Goal: Task Accomplishment & Management: Use online tool/utility

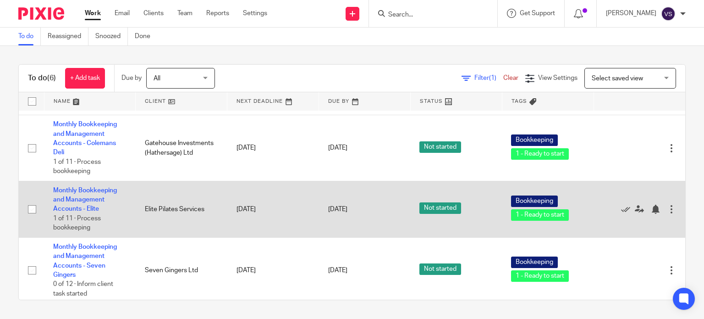
scroll to position [188, 0]
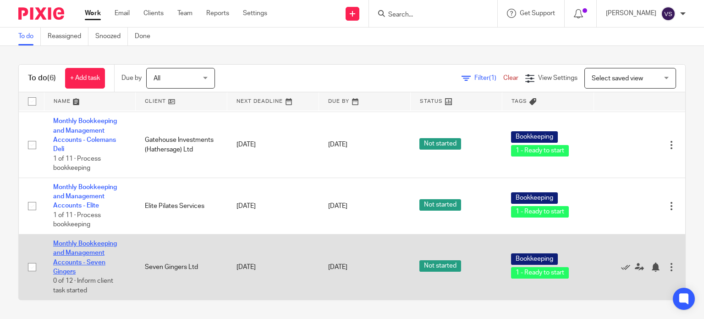
click at [73, 251] on link "Monthly Bookkeeping and Management Accounts - Seven Gingers" at bounding box center [85, 257] width 64 height 34
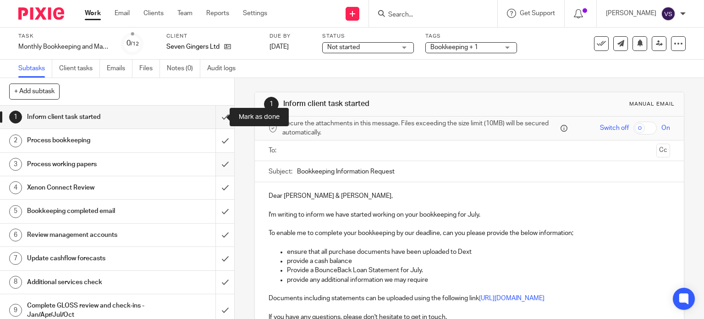
drag, startPoint x: 0, startPoint y: 0, endPoint x: 217, endPoint y: 161, distance: 270.7
click at [219, 117] on input "submit" at bounding box center [117, 116] width 234 height 23
click at [217, 141] on input "submit" at bounding box center [117, 140] width 234 height 23
click at [217, 164] on input "submit" at bounding box center [117, 164] width 234 height 23
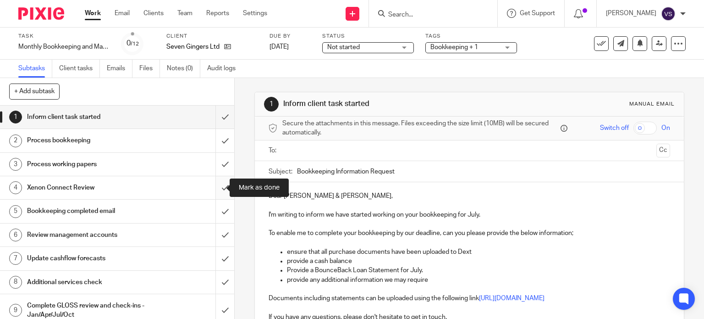
click at [217, 191] on input "submit" at bounding box center [117, 187] width 234 height 23
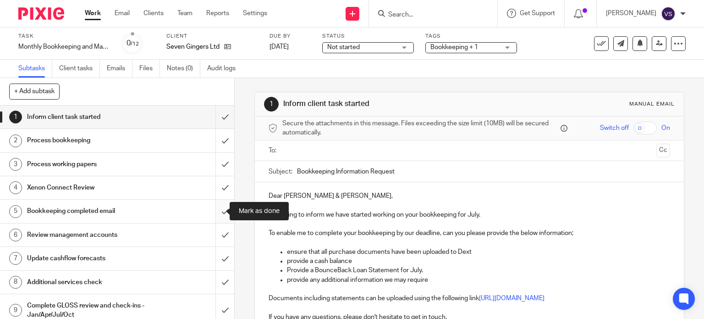
click at [216, 204] on input "submit" at bounding box center [117, 210] width 234 height 23
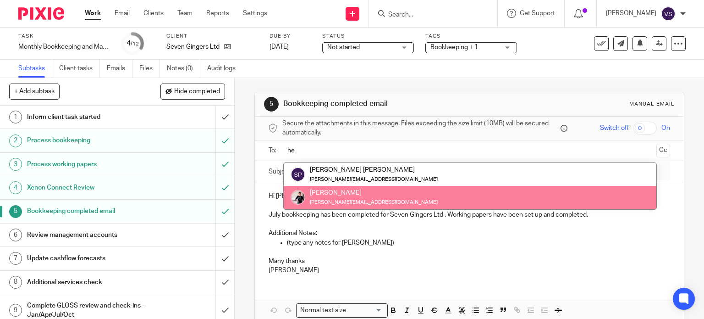
type input "he"
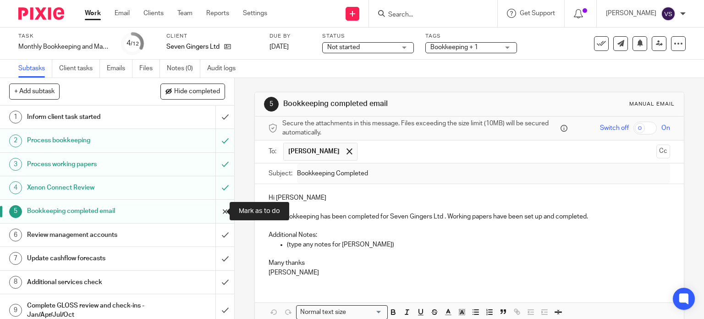
click at [220, 213] on input "submit" at bounding box center [117, 210] width 234 height 23
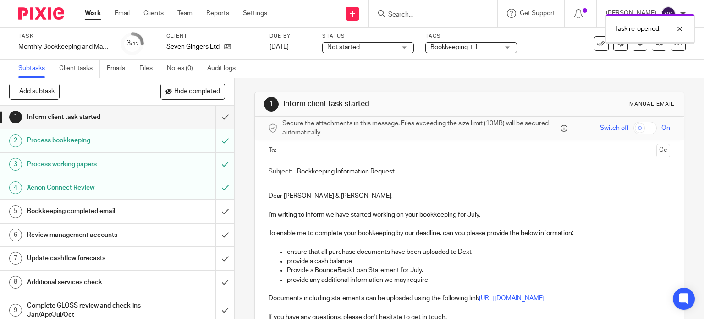
scroll to position [46, 0]
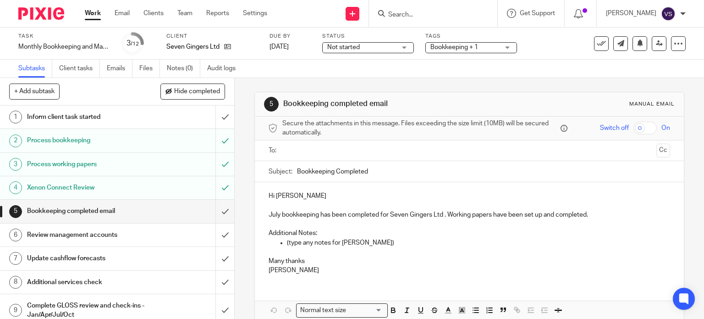
click at [300, 152] on input "text" at bounding box center [469, 150] width 367 height 11
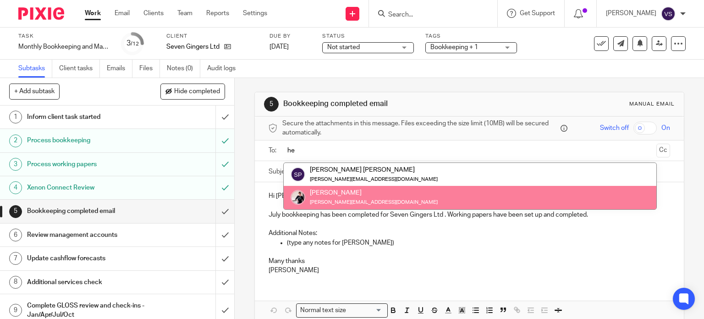
type input "he"
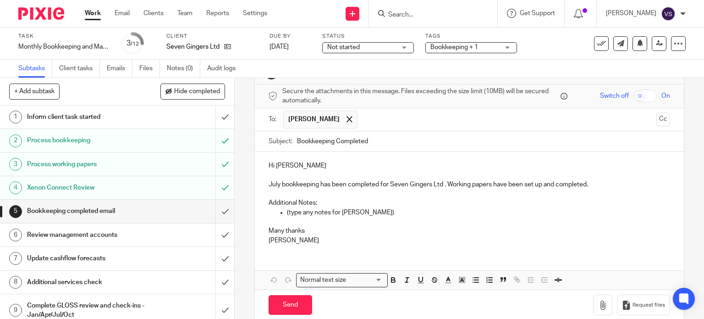
scroll to position [46, 0]
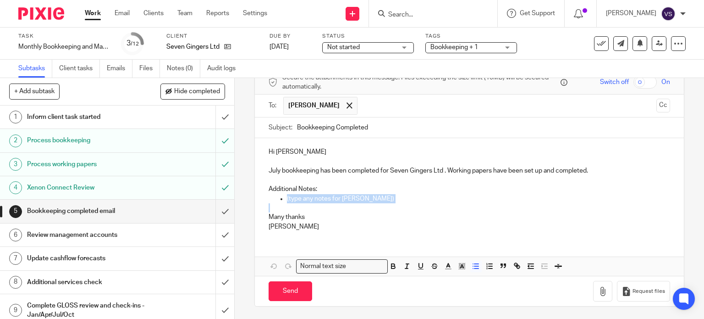
drag, startPoint x: 388, startPoint y: 204, endPoint x: 284, endPoint y: 199, distance: 104.7
click at [284, 199] on div "Hi Helen July bookkeeping has been completed for Seven Gingers Ltd . Working pa…" at bounding box center [470, 188] width 430 height 100
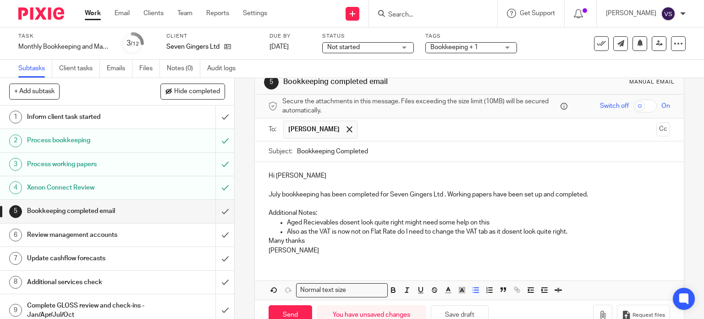
scroll to position [0, 0]
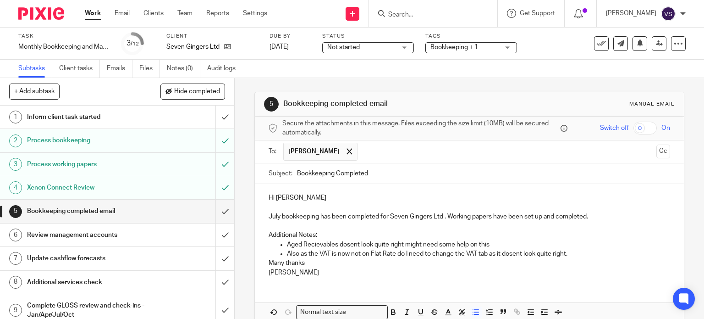
click at [511, 253] on p "Also as the VAT is now not on Flat Rate do I need to change the VAT tab as it d…" at bounding box center [479, 253] width 384 height 9
click at [512, 255] on p "Also as the VAT is now not on Flat Rate do I need to change the VAT tab as it d…" at bounding box center [479, 253] width 384 height 9
click at [520, 255] on p "Also as the VAT is now not on Flat Rate do I need to change the VAT tab as it d…" at bounding box center [479, 253] width 384 height 9
click at [572, 232] on p "Additional Notes:" at bounding box center [470, 234] width 402 height 9
click at [569, 252] on p "Also as the VAT is now not on Flat Rate do I need to change the VAT tab as it d…" at bounding box center [479, 253] width 384 height 9
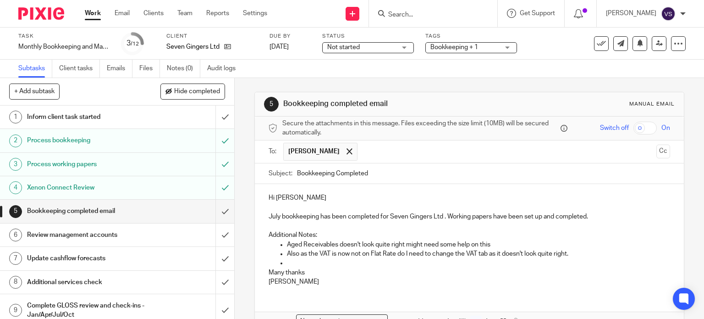
click at [577, 265] on p at bounding box center [479, 262] width 384 height 9
click at [437, 280] on p "Vicki" at bounding box center [470, 281] width 402 height 9
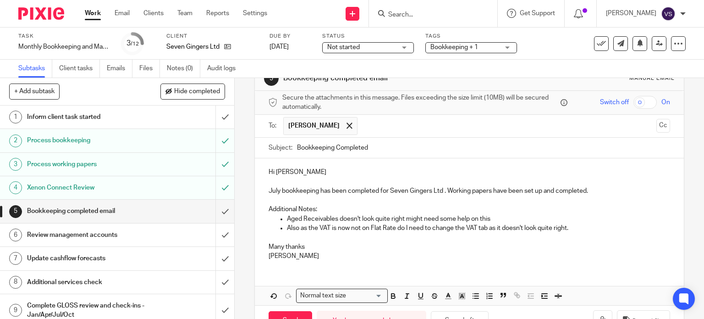
scroll to position [46, 0]
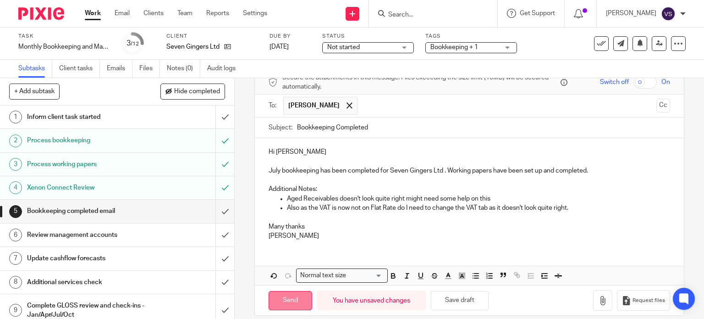
click at [276, 300] on input "Send" at bounding box center [291, 301] width 44 height 20
type input "Sent"
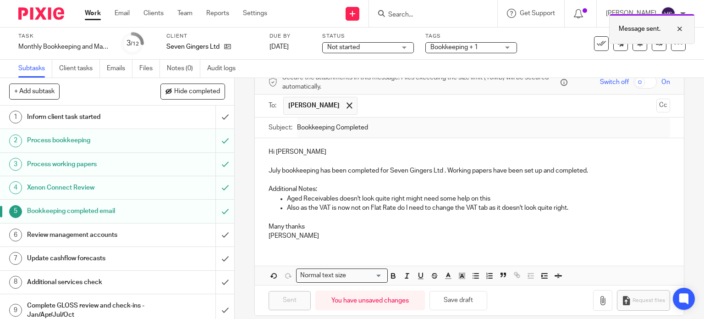
click at [679, 29] on div at bounding box center [673, 28] width 25 height 11
click at [644, 48] on div "See template in use Advanced task editor Copy task Change schedule Delete" at bounding box center [640, 43] width 92 height 15
click at [652, 47] on link at bounding box center [659, 43] width 15 height 15
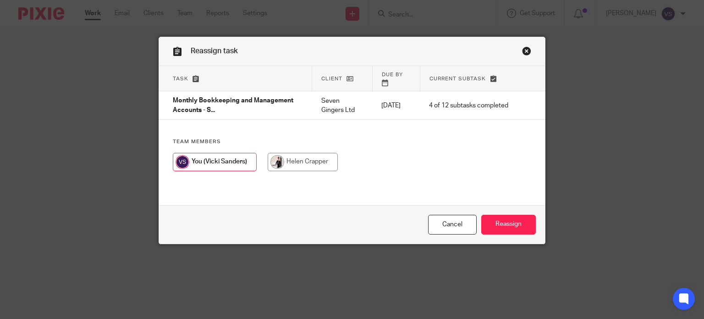
click at [307, 154] on input "radio" at bounding box center [303, 162] width 70 height 18
radio input "true"
click at [512, 216] on input "Reassign" at bounding box center [508, 225] width 55 height 20
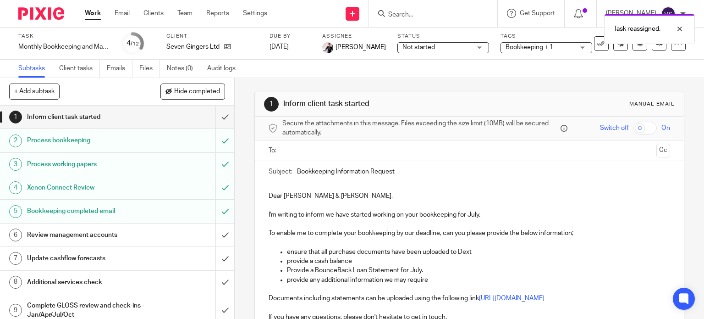
click at [99, 192] on h1 "Xenon Connect Review" at bounding box center [87, 188] width 120 height 14
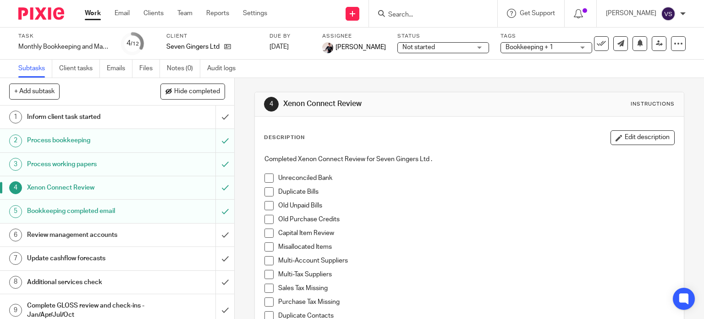
click at [273, 173] on li "Unreconciled Bank" at bounding box center [470, 180] width 410 height 14
click at [262, 176] on div "Completed Xenon Connect Review for Seven Gingers Ltd . Unreconciled Bank Duplic…" at bounding box center [470, 254] width 420 height 209
click at [265, 192] on span at bounding box center [269, 191] width 9 height 9
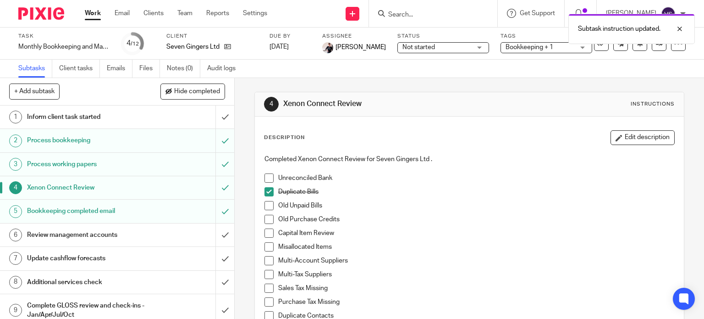
click at [265, 176] on span at bounding box center [269, 177] width 9 height 9
click at [267, 205] on span at bounding box center [269, 205] width 9 height 9
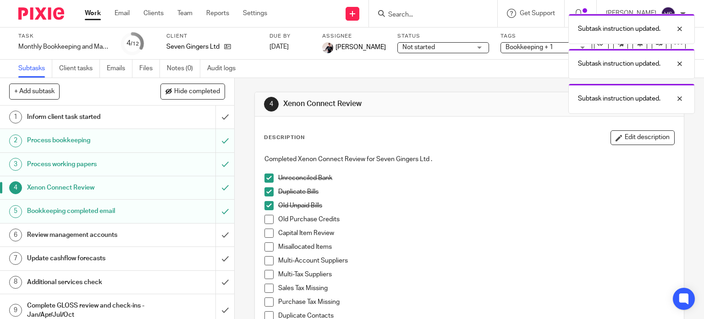
click at [265, 223] on span at bounding box center [269, 219] width 9 height 9
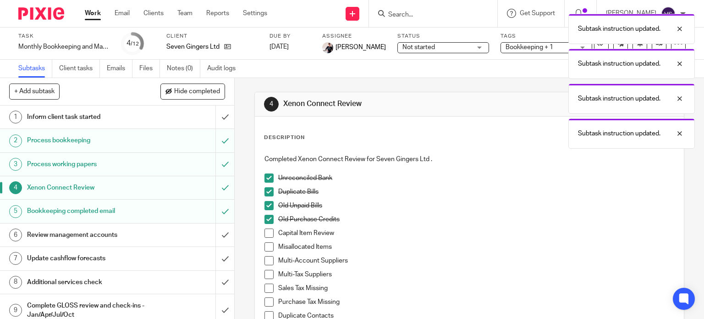
click at [265, 235] on span at bounding box center [269, 232] width 9 height 9
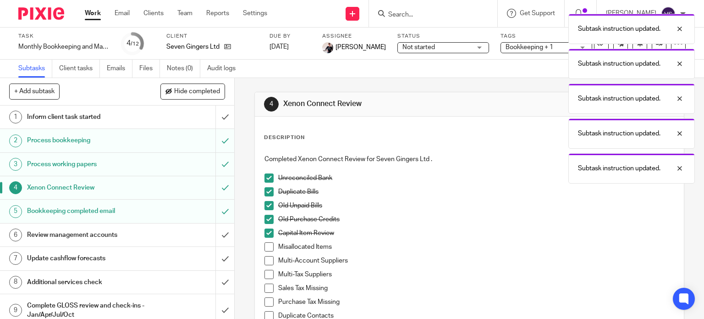
click at [268, 249] on span at bounding box center [269, 246] width 9 height 9
click at [265, 263] on span at bounding box center [269, 260] width 9 height 9
click at [266, 291] on span at bounding box center [269, 287] width 9 height 9
click at [266, 275] on span at bounding box center [269, 274] width 9 height 9
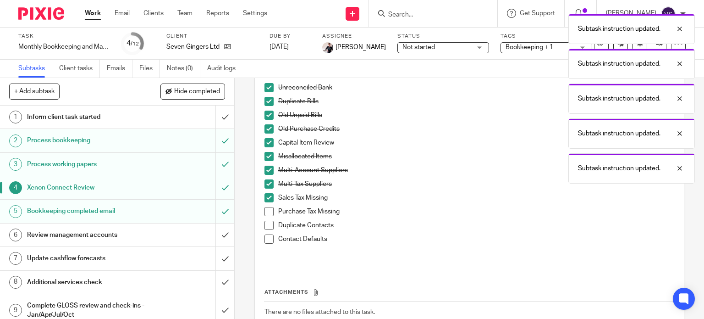
scroll to position [92, 0]
click at [265, 211] on span at bounding box center [269, 209] width 9 height 9
click at [265, 225] on span at bounding box center [269, 223] width 9 height 9
click at [266, 234] on span at bounding box center [269, 237] width 9 height 9
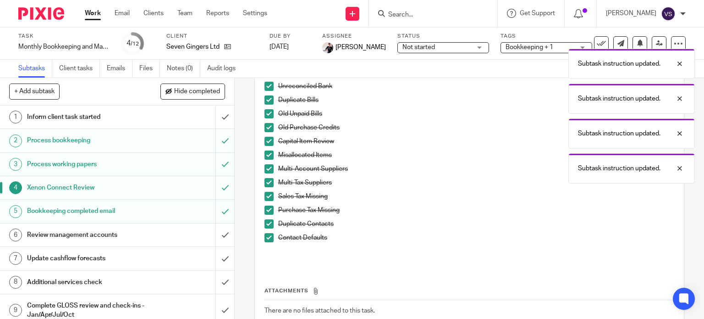
click at [95, 185] on h1 "Xenon Connect Review" at bounding box center [87, 188] width 120 height 14
click at [94, 173] on link "3 Process working papers" at bounding box center [108, 164] width 216 height 23
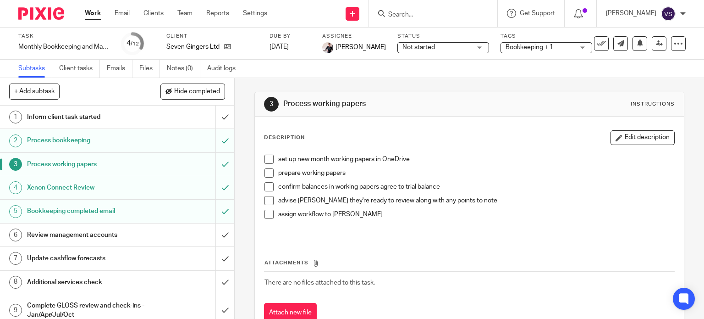
click at [266, 158] on span at bounding box center [269, 159] width 9 height 9
click at [265, 176] on span at bounding box center [269, 172] width 9 height 9
click at [265, 189] on span at bounding box center [269, 186] width 9 height 9
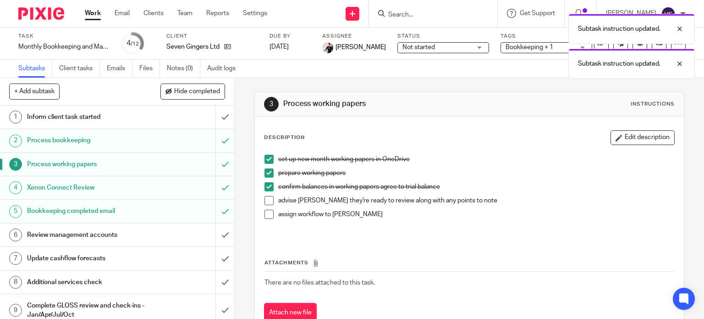
click at [269, 200] on span at bounding box center [269, 200] width 9 height 9
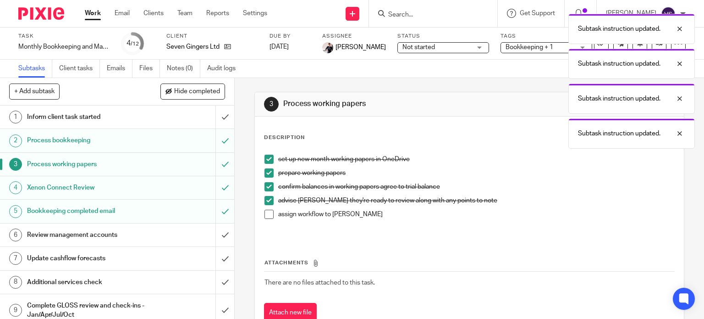
click at [271, 213] on li "assign workflow to Helen" at bounding box center [470, 217] width 410 height 14
click at [266, 214] on span at bounding box center [269, 214] width 9 height 9
click at [106, 138] on h1 "Process bookkeeping" at bounding box center [87, 140] width 120 height 14
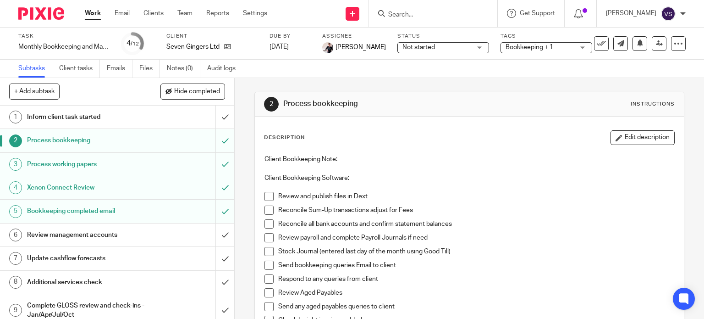
click at [269, 201] on li "Review and publish files in Dext" at bounding box center [470, 199] width 410 height 14
click at [265, 200] on span at bounding box center [269, 196] width 9 height 9
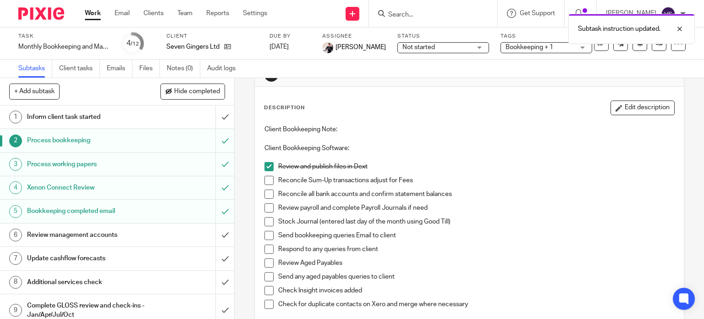
scroll to position [46, 0]
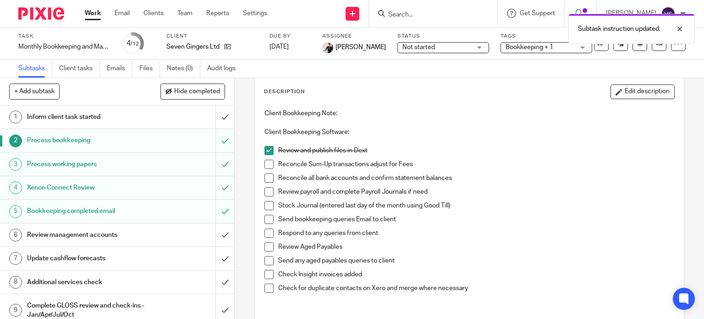
click at [268, 163] on span at bounding box center [269, 164] width 9 height 9
click at [266, 179] on span at bounding box center [269, 177] width 9 height 9
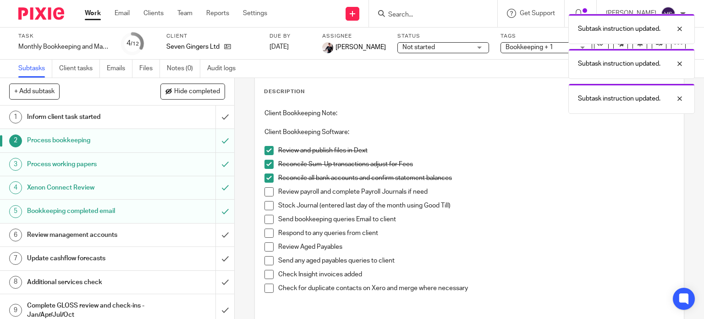
click at [266, 194] on span at bounding box center [269, 191] width 9 height 9
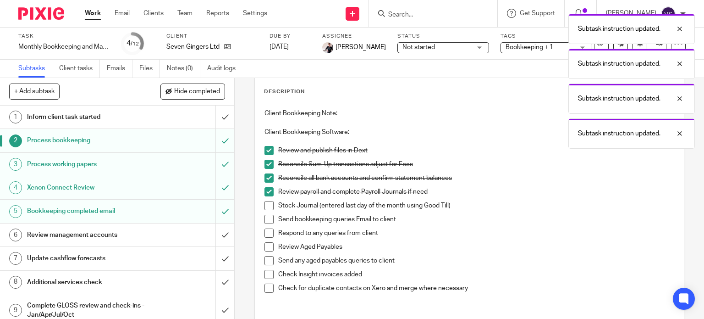
click at [268, 205] on span at bounding box center [269, 205] width 9 height 9
click at [267, 216] on span at bounding box center [269, 219] width 9 height 9
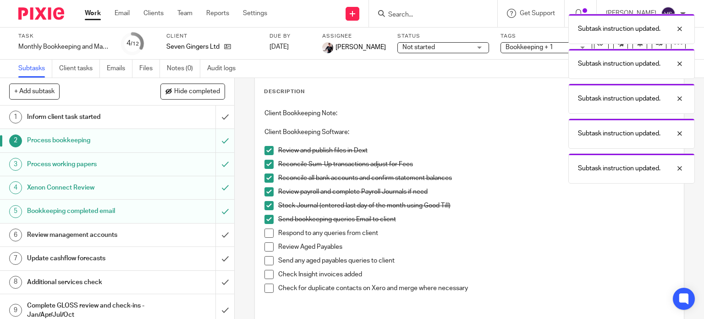
click at [265, 227] on li "Send bookkeeping queries Email to client" at bounding box center [470, 222] width 410 height 14
click at [265, 235] on span at bounding box center [269, 232] width 9 height 9
click at [266, 247] on span at bounding box center [269, 246] width 9 height 9
click at [268, 260] on span at bounding box center [269, 260] width 9 height 9
click at [268, 288] on span at bounding box center [269, 287] width 9 height 9
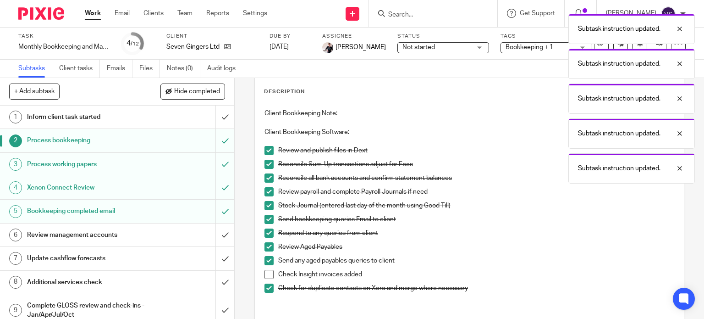
click at [268, 275] on span at bounding box center [269, 274] width 9 height 9
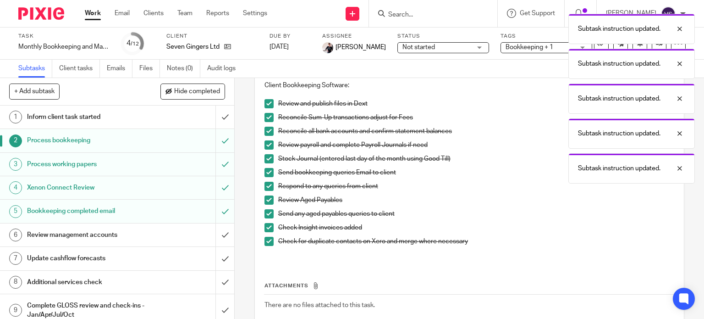
scroll to position [147, 0]
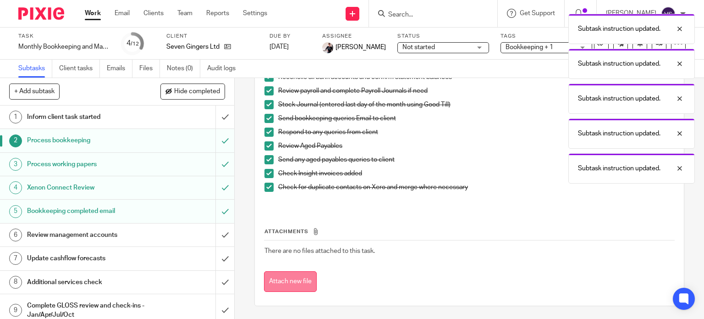
click at [286, 283] on button "Attach new file" at bounding box center [290, 281] width 53 height 21
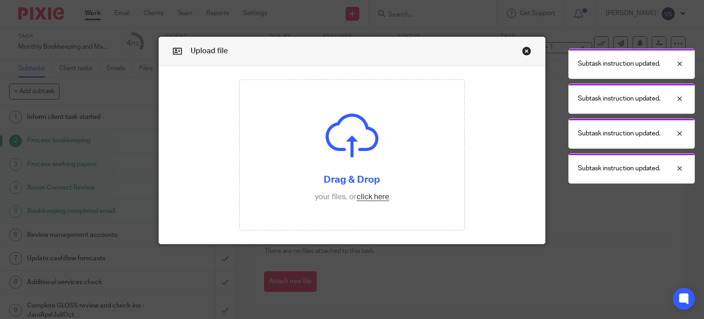
click at [520, 52] on div "Subtask instruction updated. Subtask instruction updated. Subtask instruction u…" at bounding box center [523, 96] width 343 height 174
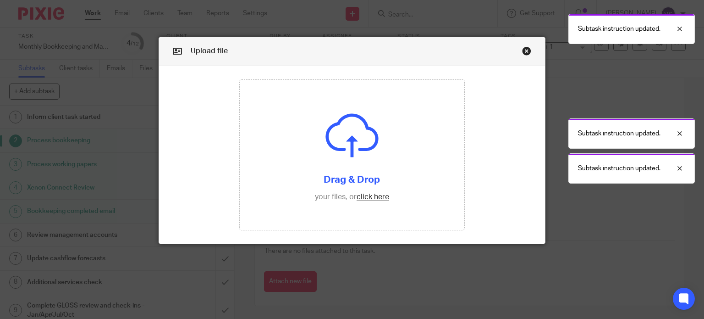
click at [522, 49] on div "Subtask instruction updated. Subtask instruction updated. Subtask instruction u…" at bounding box center [523, 96] width 343 height 174
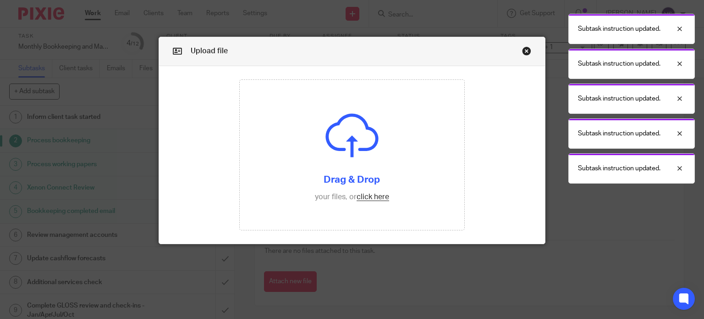
click at [525, 51] on div "Subtask instruction updated. Subtask instruction updated. Subtask instruction u…" at bounding box center [523, 96] width 343 height 174
click at [524, 53] on div "Subtask instruction updated. Subtask instruction updated. Subtask instruction u…" at bounding box center [523, 96] width 343 height 174
click at [521, 51] on div "Subtask instruction updated. Subtask instruction updated. Subtask instruction u…" at bounding box center [523, 96] width 343 height 174
click at [676, 29] on div at bounding box center [673, 28] width 25 height 11
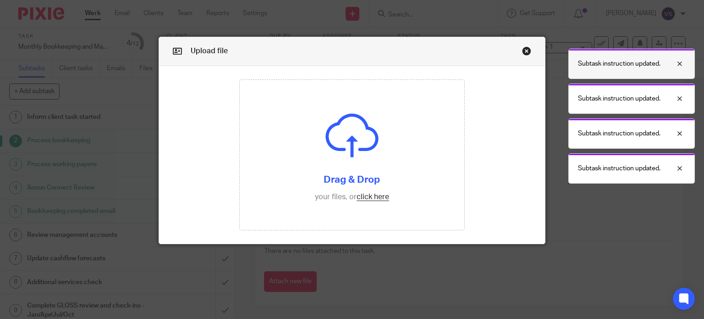
click at [684, 57] on div "Subtask instruction updated." at bounding box center [632, 64] width 127 height 30
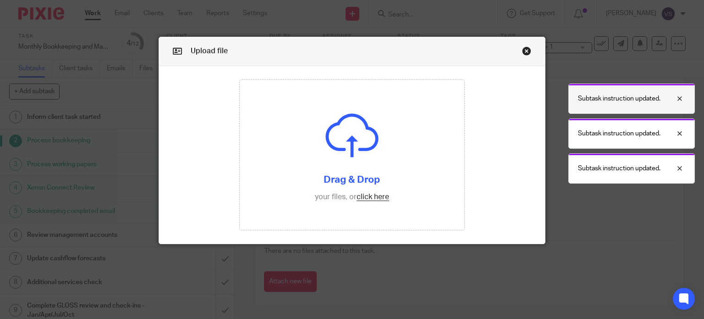
click at [681, 89] on div "Subtask instruction updated." at bounding box center [632, 98] width 127 height 30
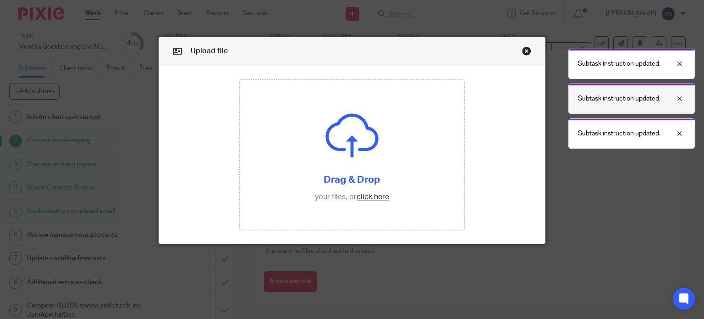
click at [679, 102] on div at bounding box center [673, 98] width 25 height 11
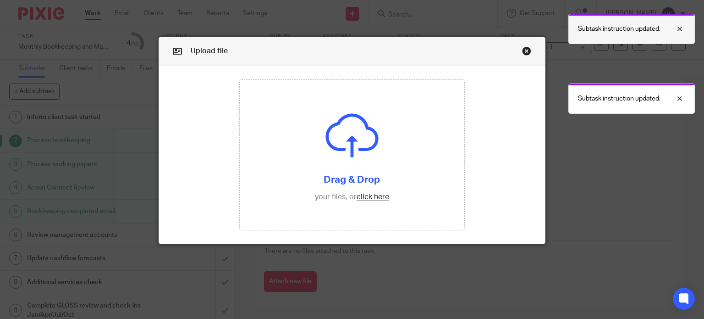
click at [683, 31] on div at bounding box center [673, 28] width 25 height 11
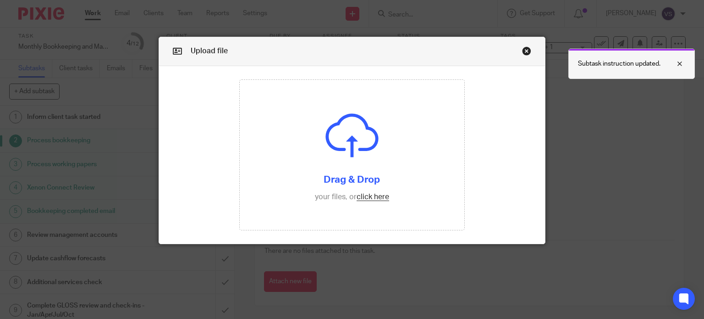
click at [682, 66] on body "Work Email Clients Team Reports Settings Work Email Clients Team Reports Settin…" at bounding box center [352, 159] width 704 height 319
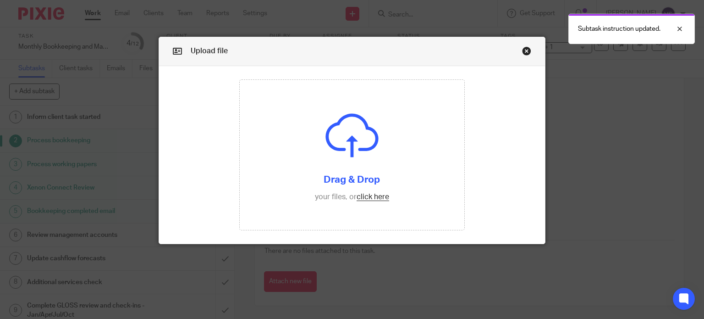
click at [522, 50] on link "Close this dialog window" at bounding box center [526, 52] width 9 height 12
click at [523, 48] on link "Close this dialog window" at bounding box center [526, 52] width 9 height 12
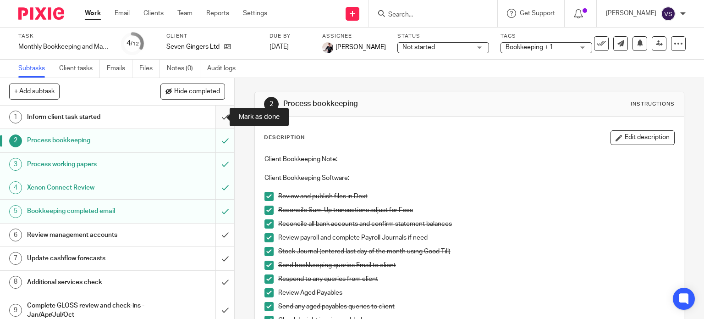
click at [224, 119] on input "submit" at bounding box center [117, 116] width 234 height 23
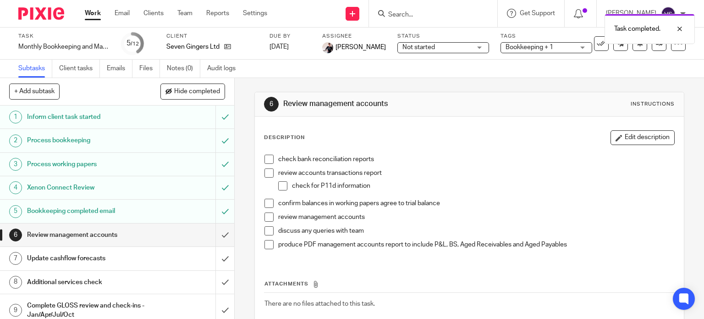
click at [89, 18] on link "Work" at bounding box center [93, 13] width 16 height 9
click at [92, 11] on link "Work" at bounding box center [93, 13] width 16 height 9
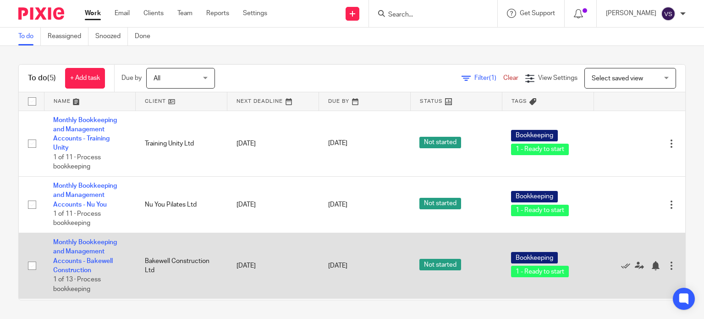
click at [502, 280] on td "Bookkeeping 1 - Ready to start" at bounding box center [548, 266] width 92 height 66
